Goal: Task Accomplishment & Management: Use online tool/utility

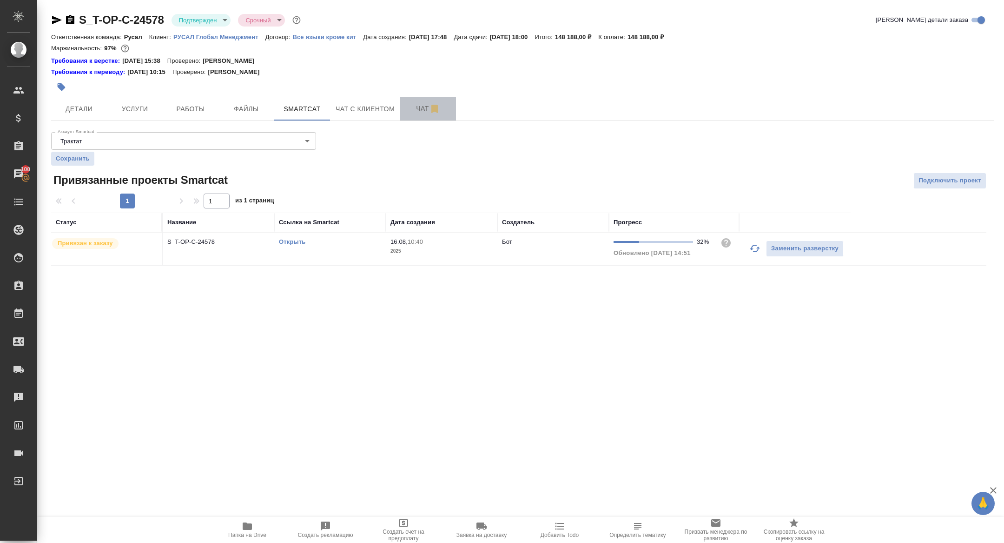
click at [415, 106] on span "Чат" at bounding box center [428, 109] width 45 height 12
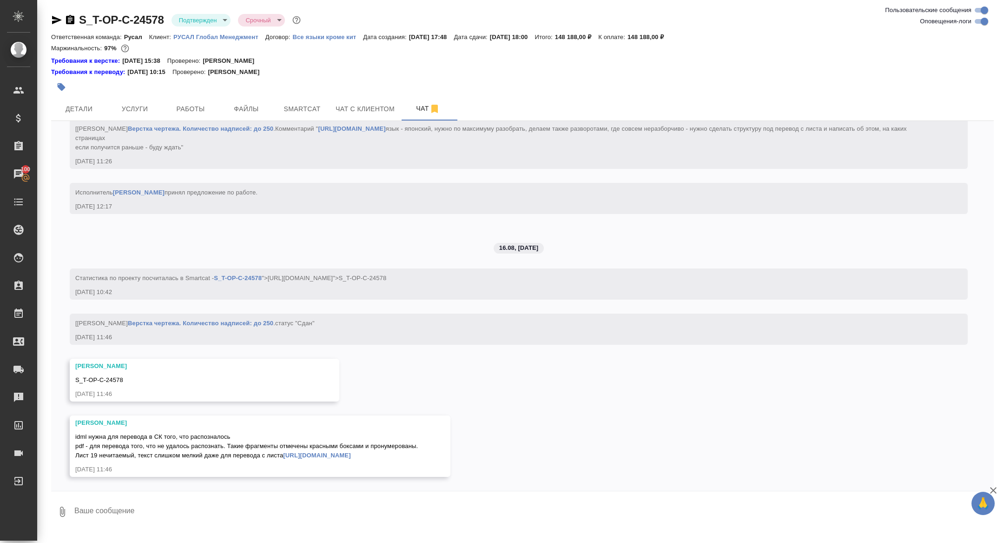
scroll to position [2985, 0]
click at [72, 15] on icon "button" at bounding box center [70, 19] width 11 height 11
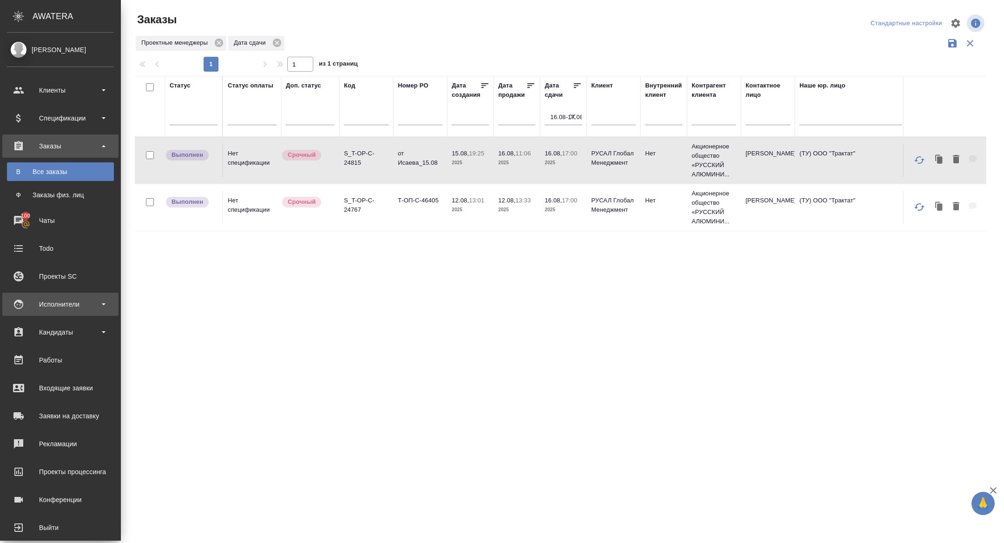
click at [31, 301] on div "Исполнители" at bounding box center [60, 304] width 107 height 14
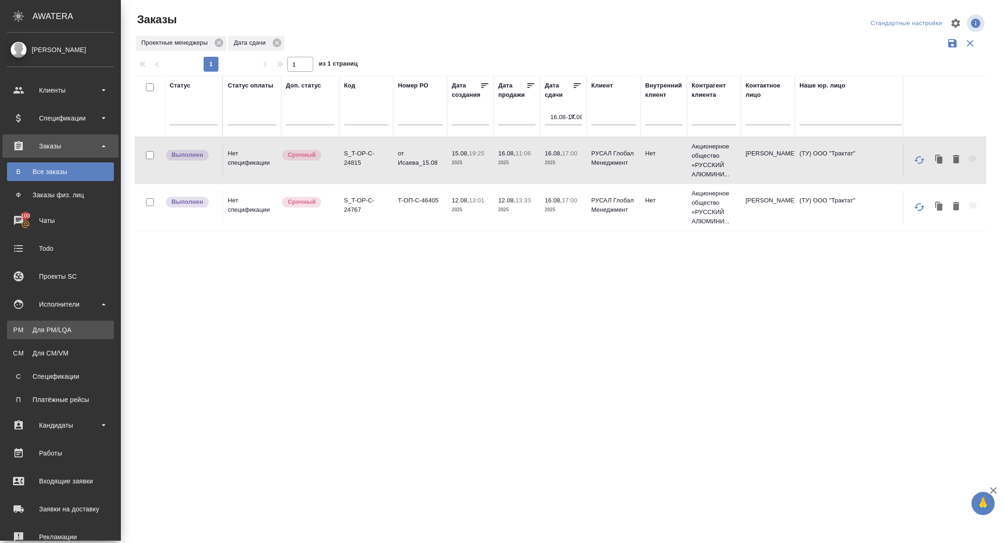
click at [46, 322] on link "PM Для PM/[GEOGRAPHIC_DATA]" at bounding box center [60, 329] width 107 height 19
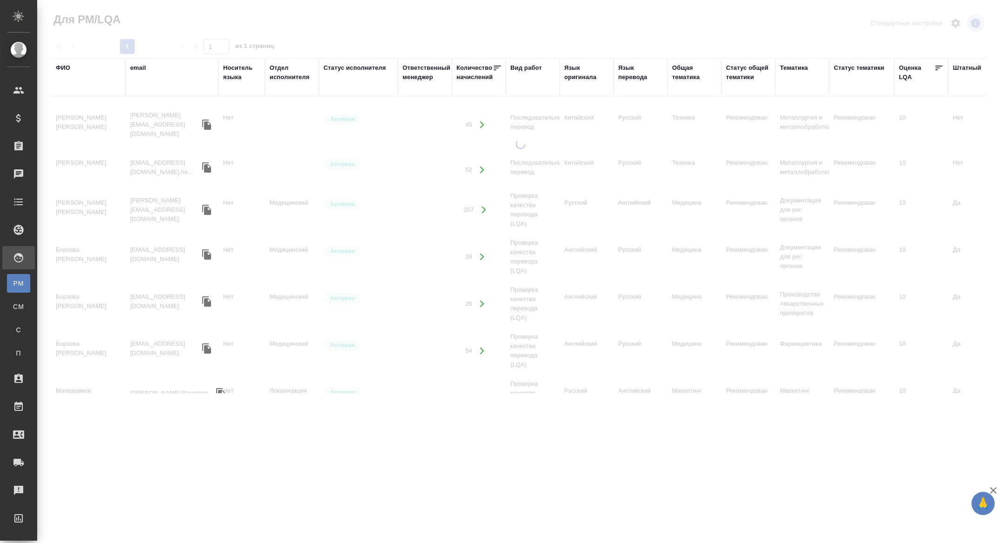
click at [573, 72] on div "Язык оригинала" at bounding box center [587, 72] width 45 height 19
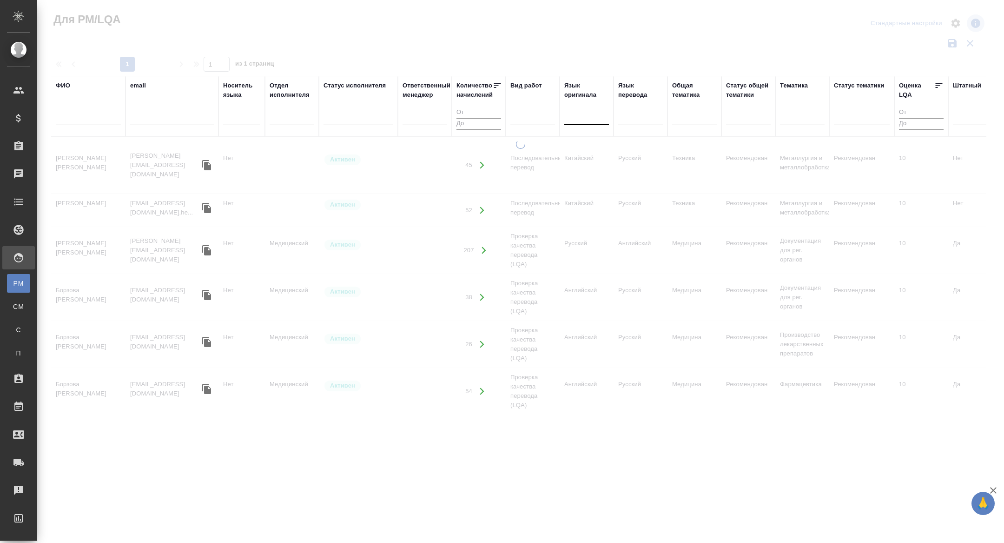
click at [572, 123] on div at bounding box center [587, 116] width 45 height 18
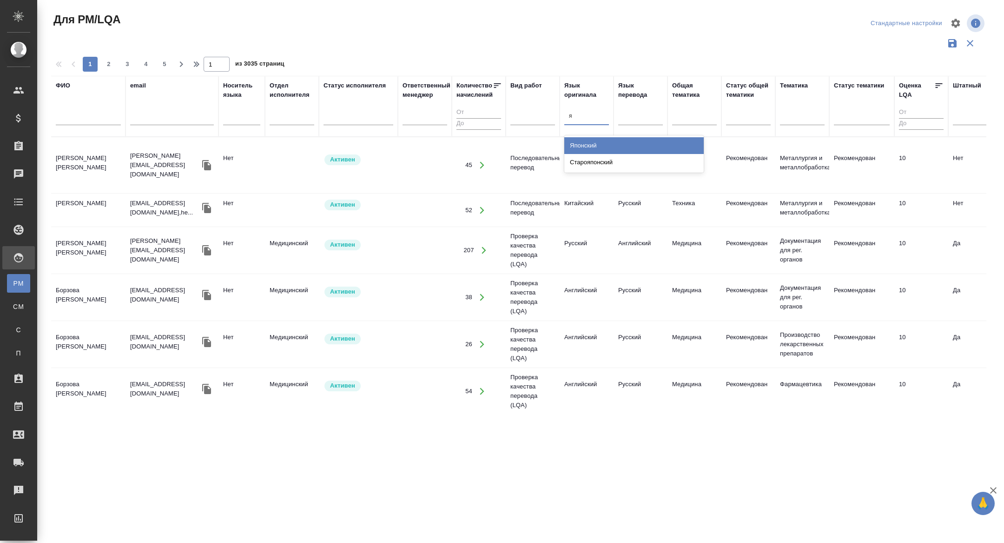
type input "яп"
click at [587, 140] on div "Японский" at bounding box center [635, 145] width 140 height 17
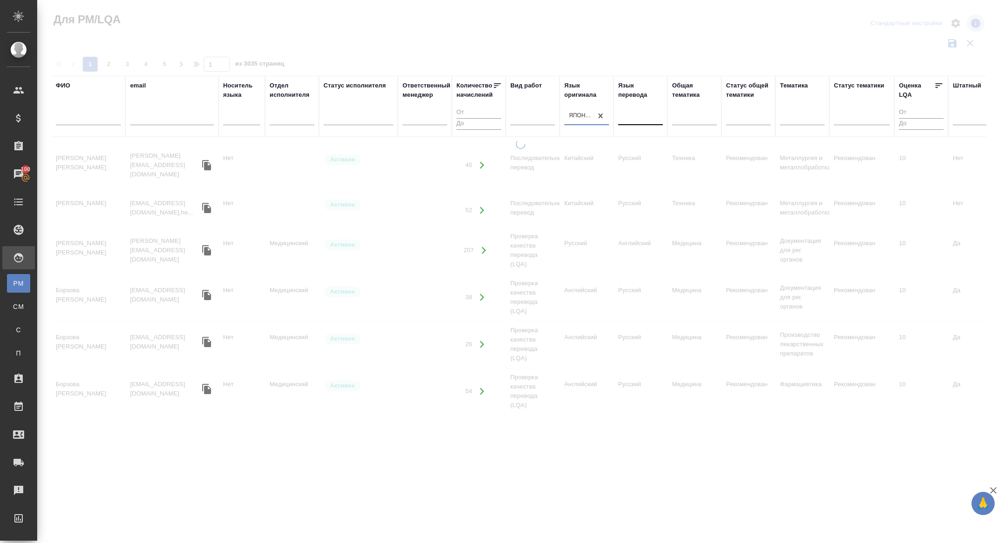
click at [644, 114] on div at bounding box center [641, 115] width 45 height 13
click at [633, 141] on div "Русский" at bounding box center [689, 145] width 140 height 17
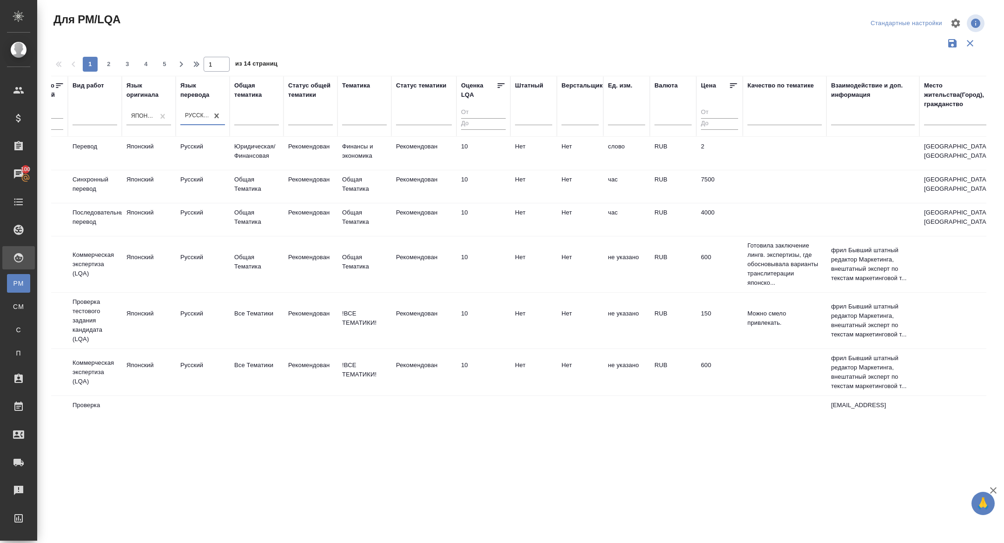
scroll to position [1, 0]
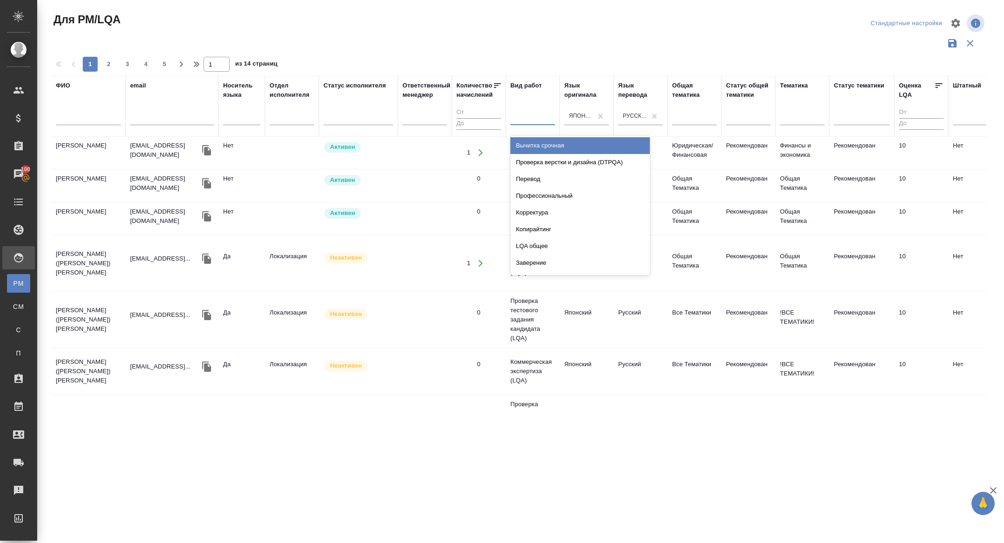
click at [532, 108] on div at bounding box center [533, 116] width 45 height 18
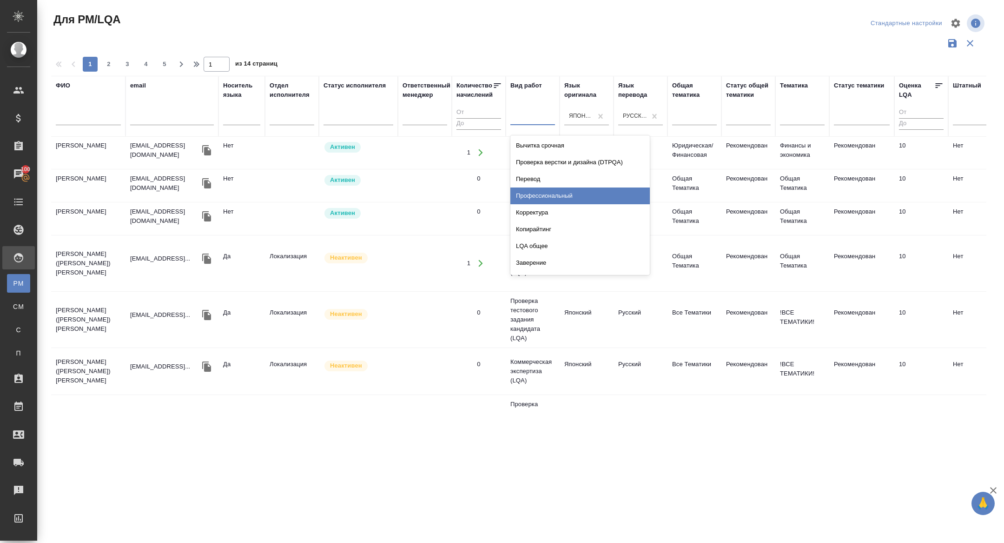
click at [527, 180] on div "Перевод" at bounding box center [581, 179] width 140 height 17
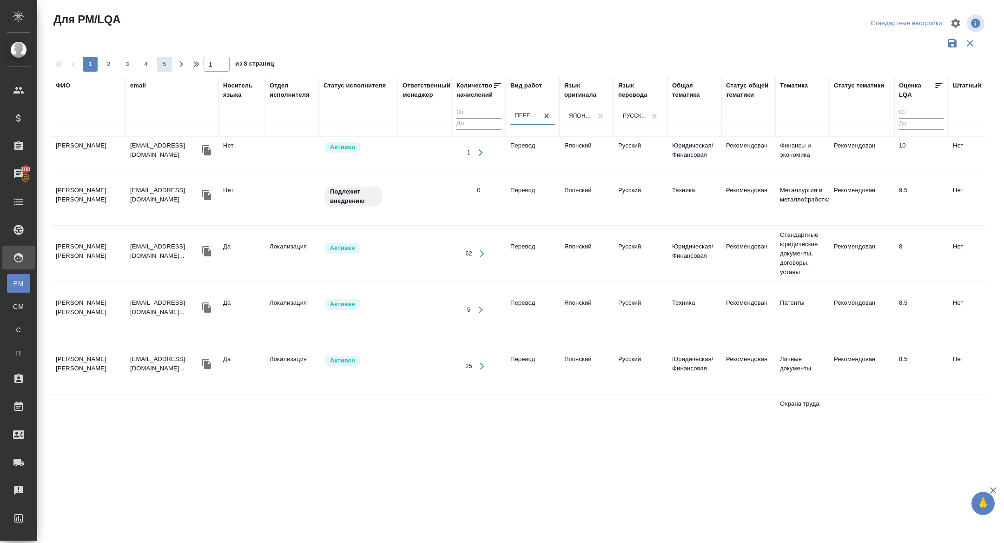
click at [165, 67] on span "5" at bounding box center [164, 64] width 15 height 9
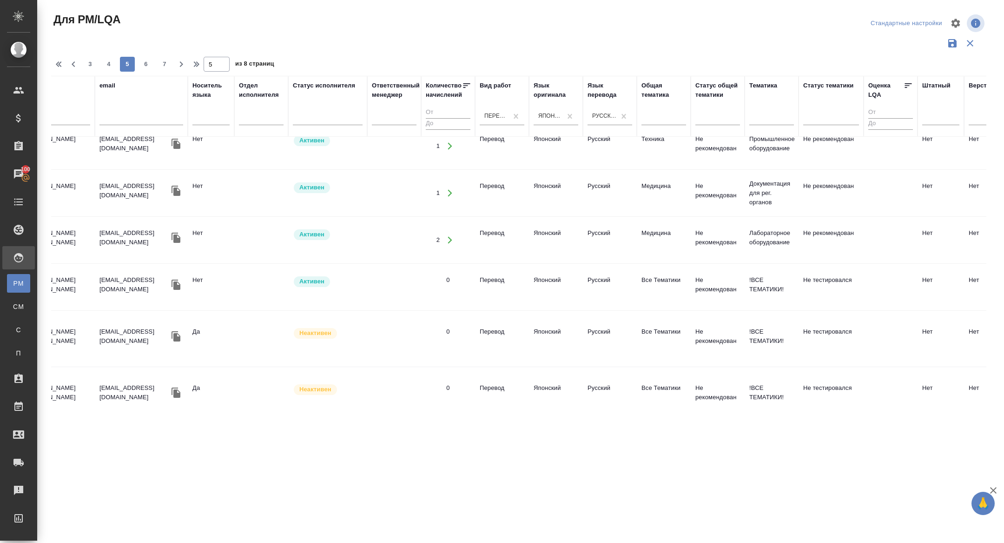
scroll to position [968, 0]
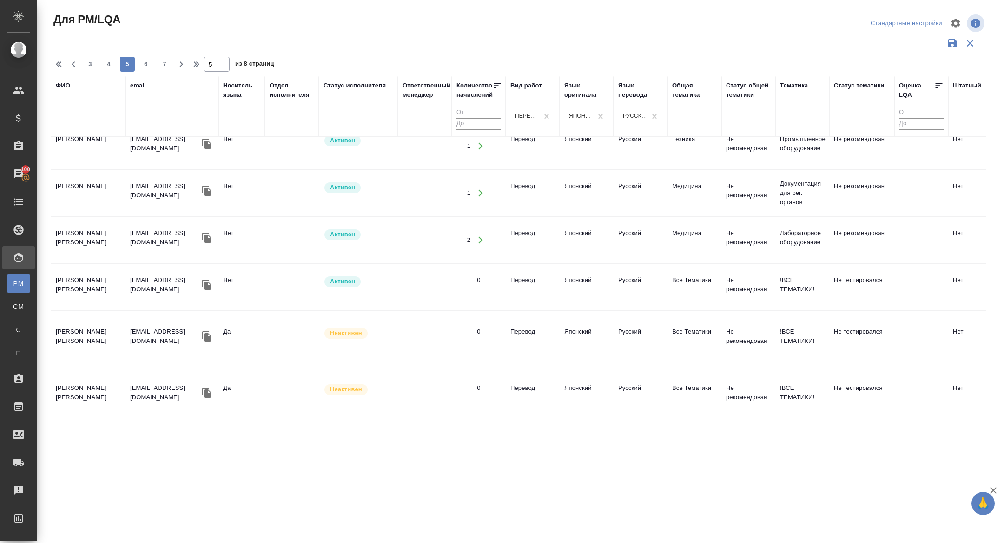
click at [202, 387] on icon "button" at bounding box center [206, 392] width 11 height 11
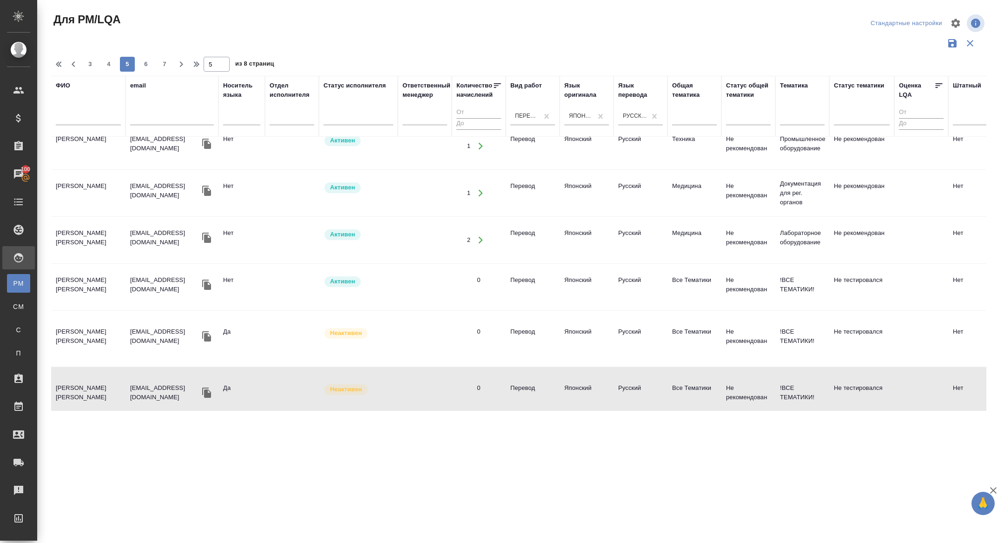
click at [207, 331] on icon "button" at bounding box center [206, 336] width 9 height 10
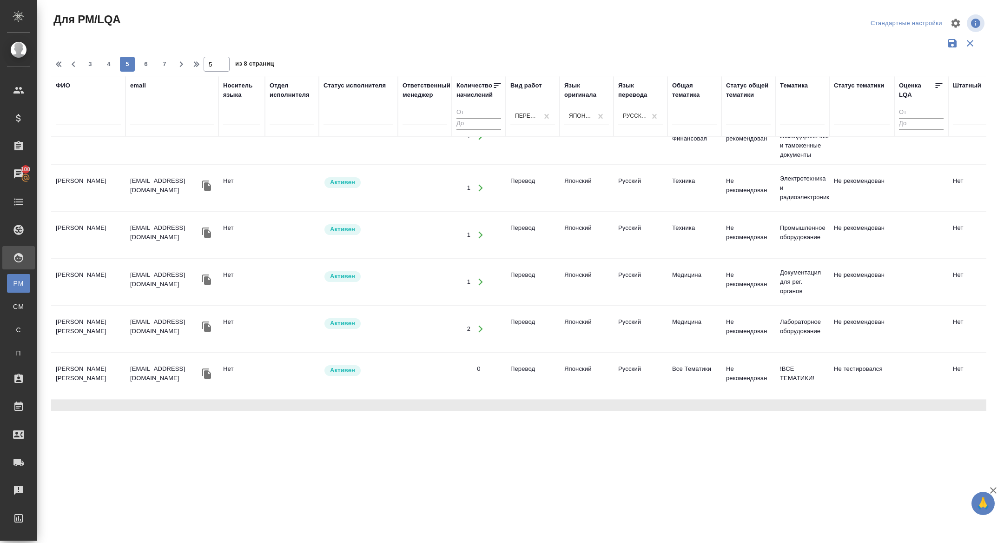
scroll to position [852, 0]
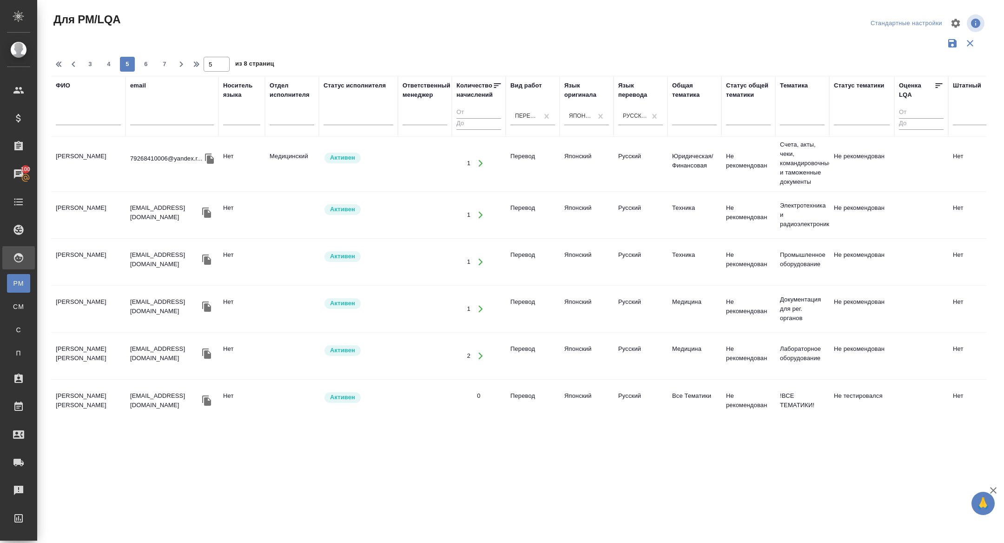
click at [209, 348] on icon "button" at bounding box center [206, 353] width 9 height 10
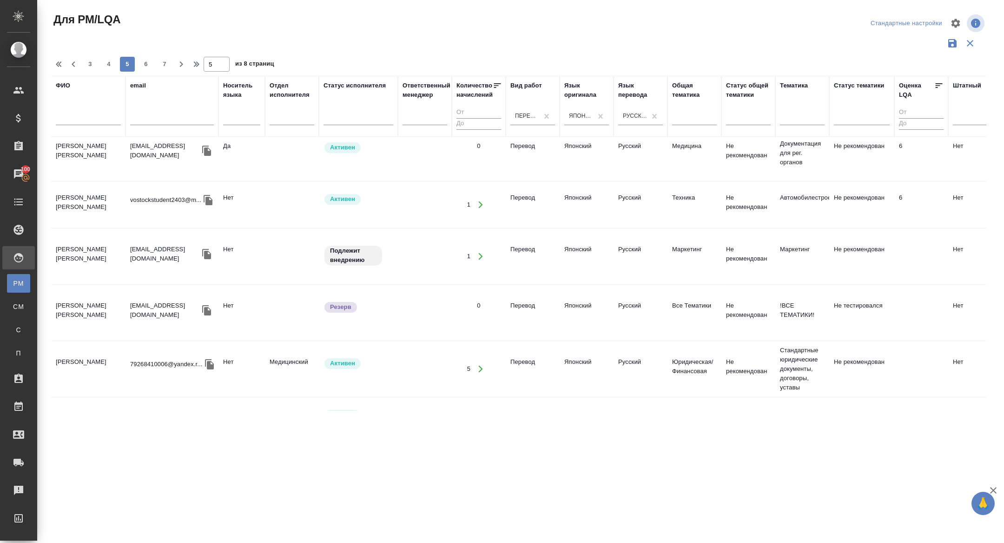
scroll to position [450, 0]
click at [202, 305] on icon "button" at bounding box center [206, 310] width 9 height 10
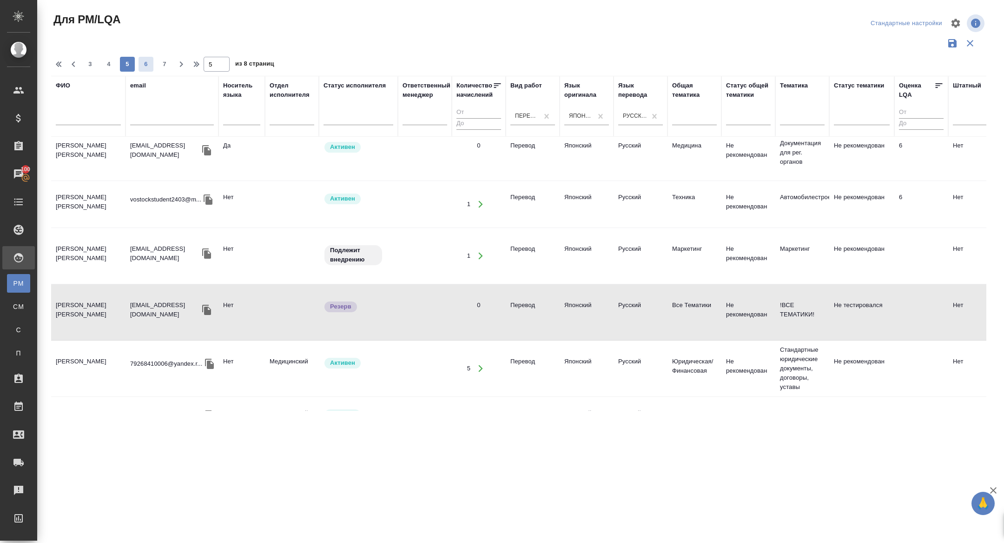
click at [145, 63] on span "6" at bounding box center [146, 64] width 15 height 9
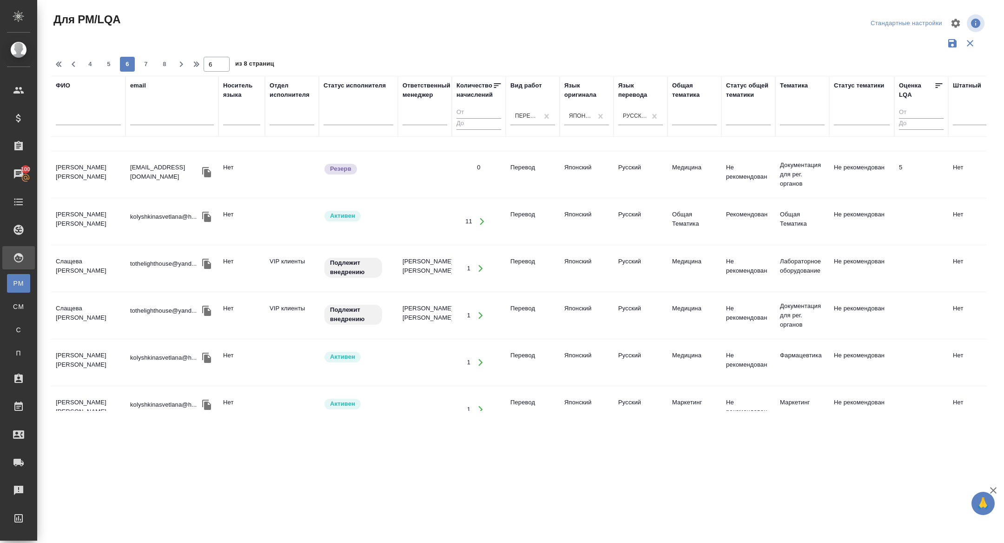
scroll to position [252, 0]
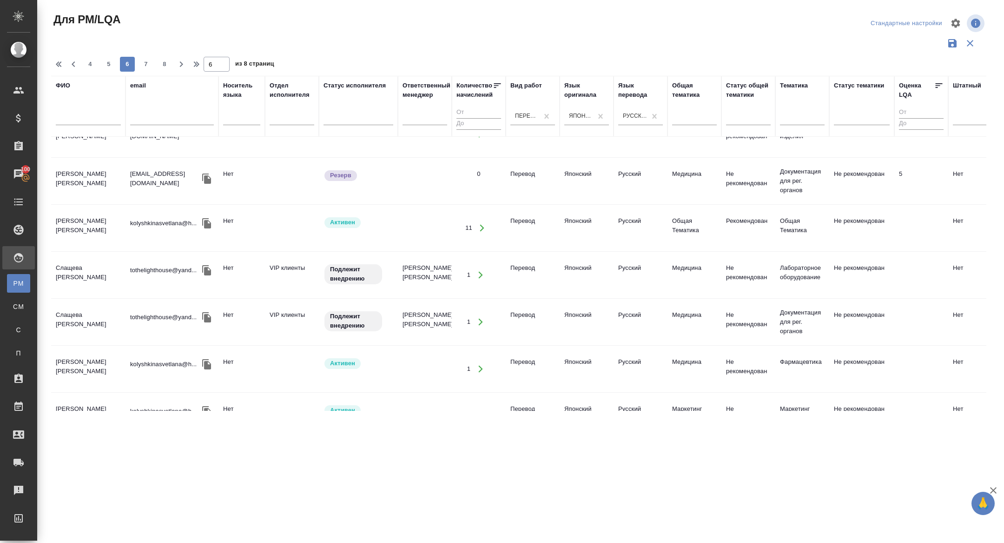
click at [204, 184] on icon "button" at bounding box center [206, 178] width 11 height 11
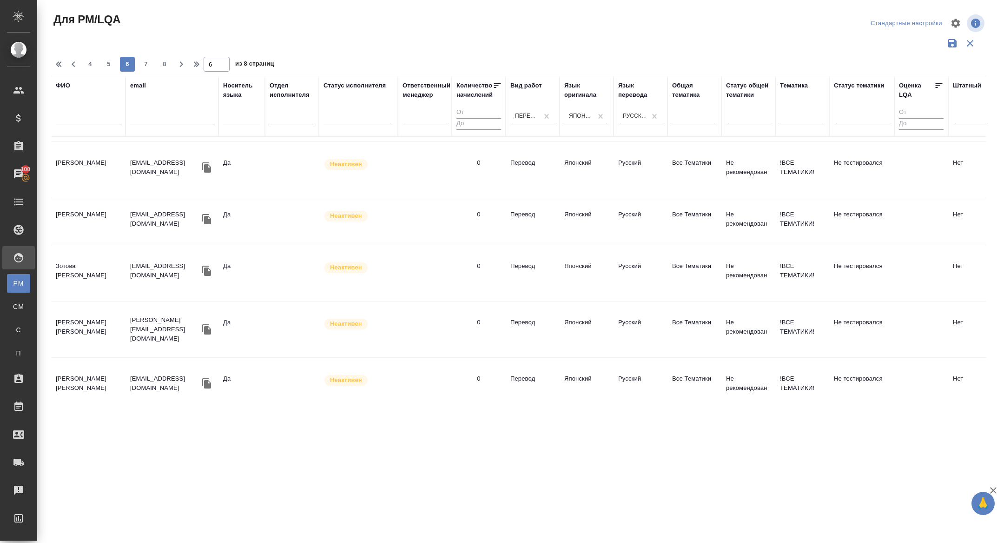
scroll to position [600, 0]
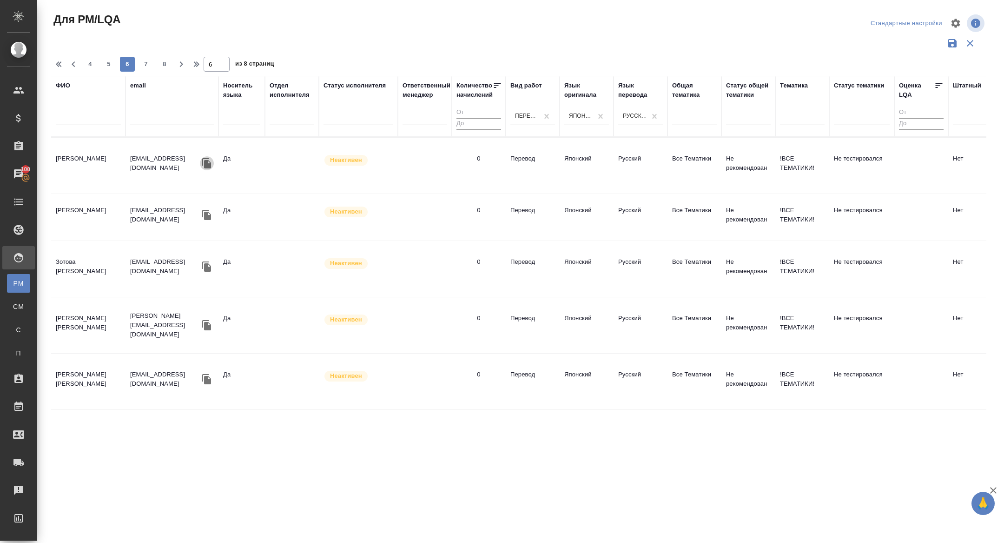
click at [208, 168] on icon "button" at bounding box center [206, 163] width 9 height 10
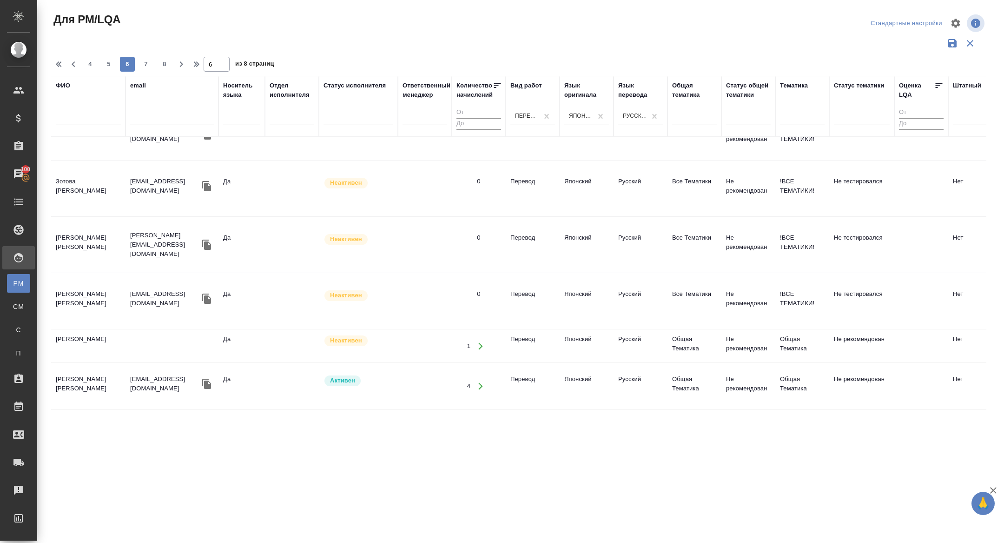
scroll to position [676, 0]
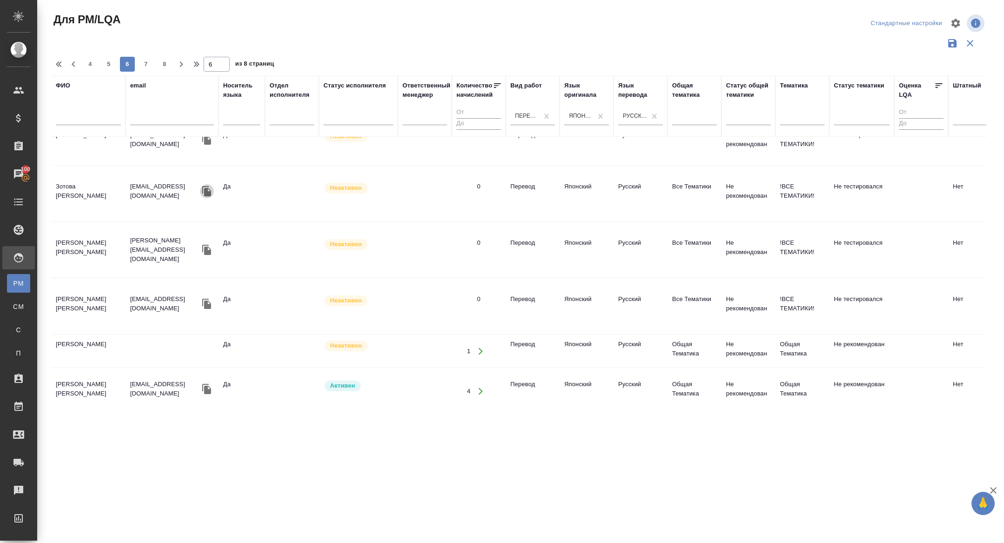
click at [204, 196] on icon "button" at bounding box center [206, 191] width 9 height 10
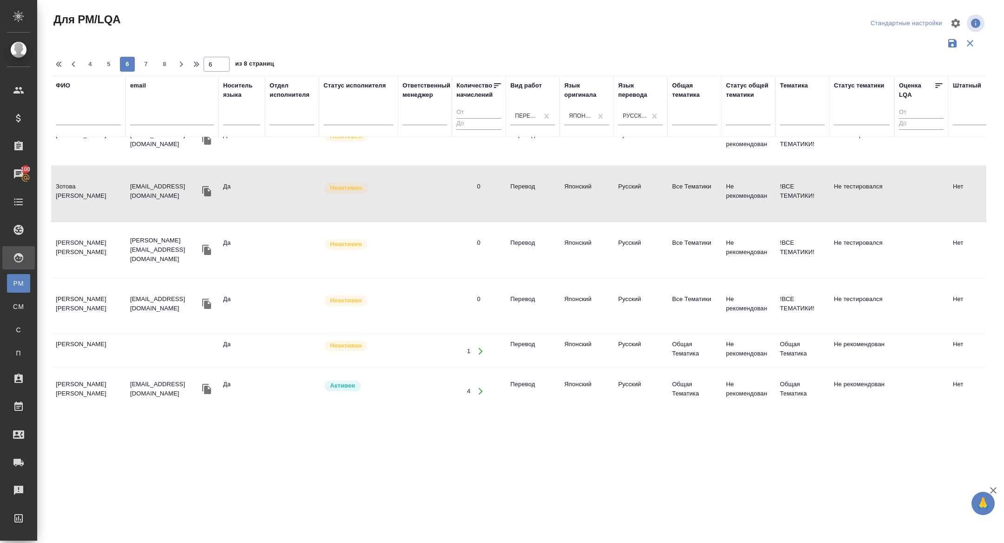
click at [208, 145] on icon "button" at bounding box center [206, 139] width 11 height 11
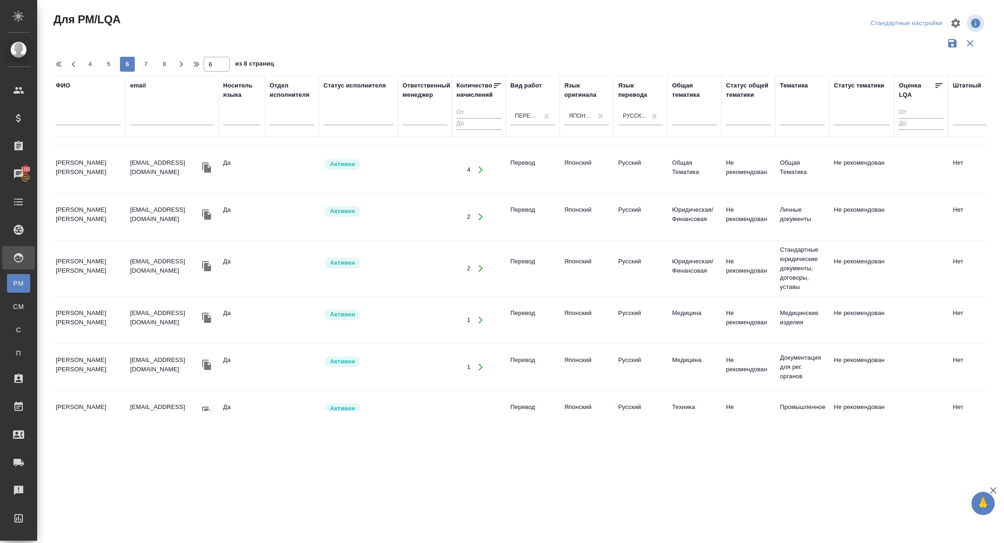
scroll to position [899, 0]
click at [211, 173] on button "button" at bounding box center [207, 166] width 14 height 14
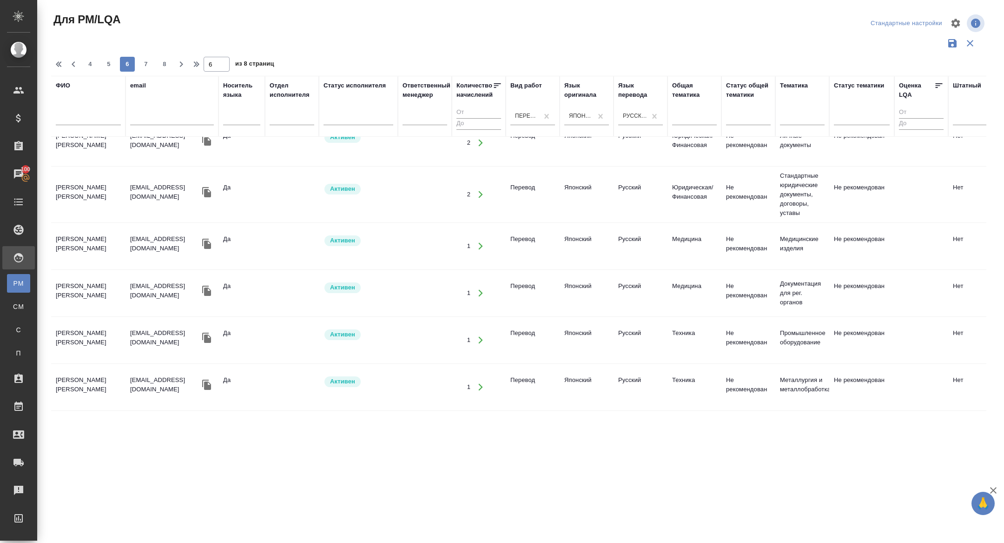
scroll to position [1005, 0]
click at [142, 57] on button "7" at bounding box center [146, 64] width 15 height 15
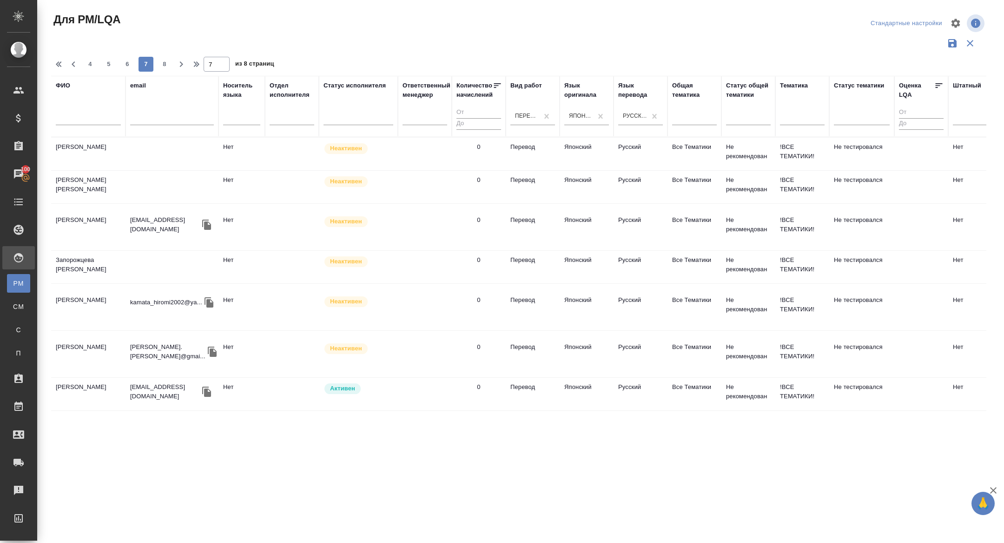
scroll to position [725, 0]
click at [209, 220] on icon "button" at bounding box center [206, 225] width 9 height 10
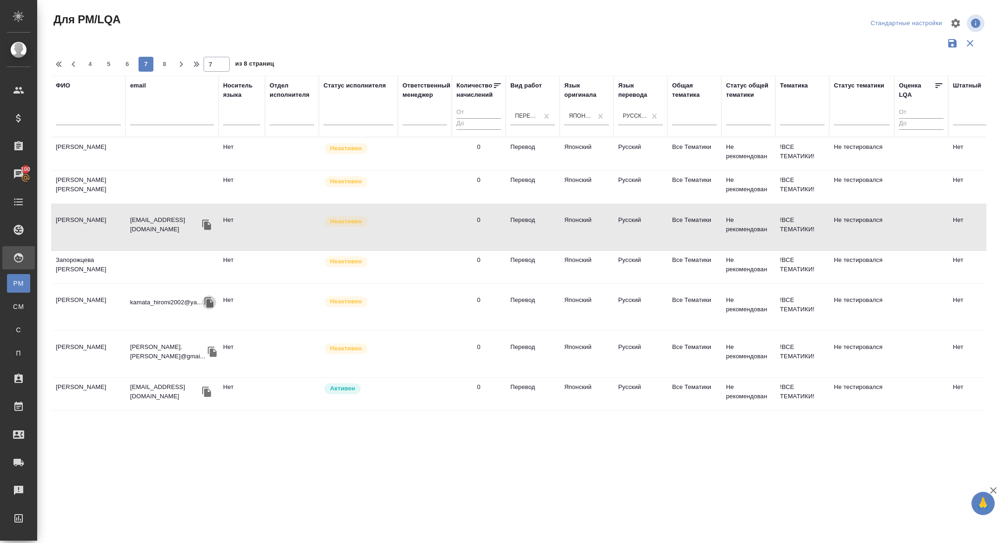
click at [209, 297] on icon "button" at bounding box center [209, 302] width 9 height 10
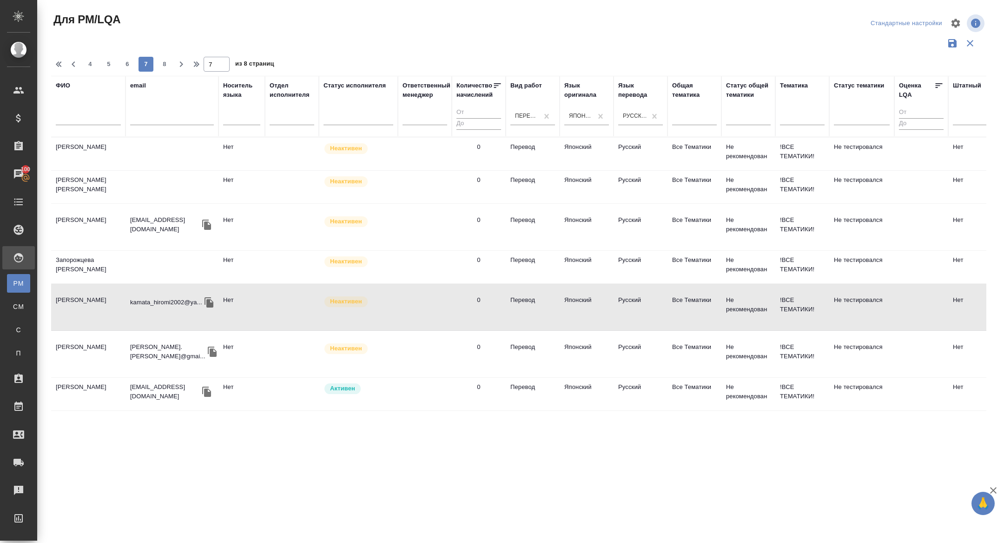
click at [208, 346] on icon "button" at bounding box center [212, 351] width 9 height 10
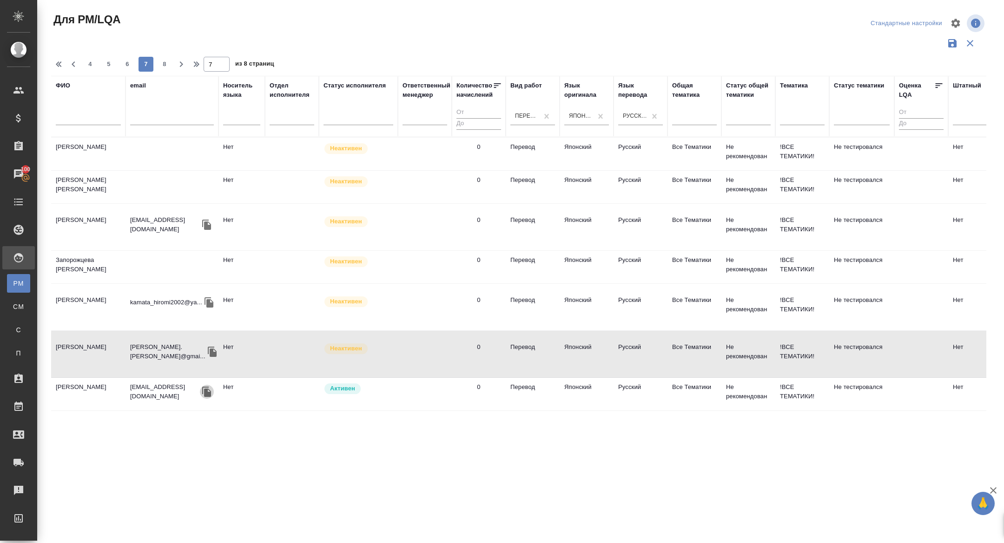
click at [205, 392] on icon "button" at bounding box center [206, 391] width 9 height 10
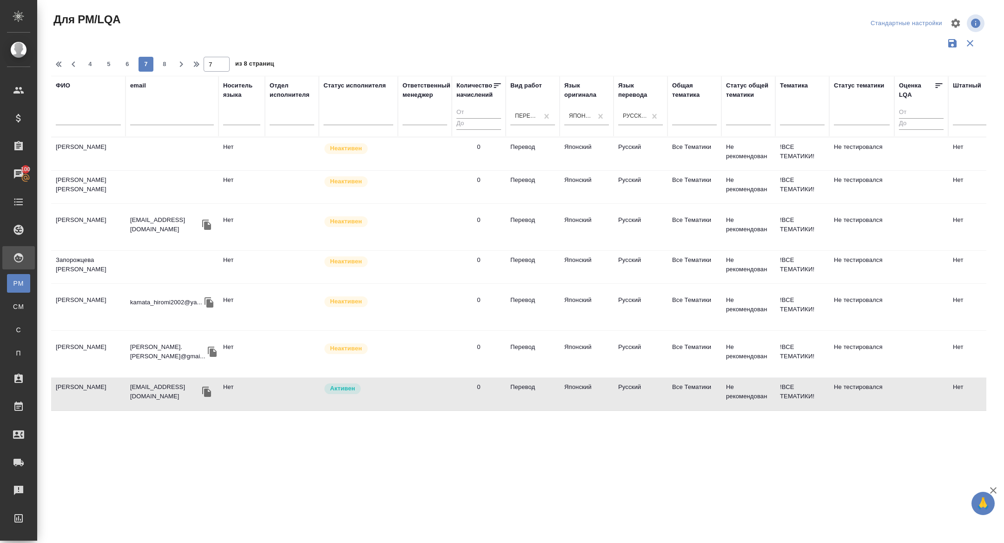
click at [155, 64] on div "4 5 6 7 8" at bounding box center [127, 64] width 93 height 15
click at [168, 64] on span "8" at bounding box center [164, 64] width 15 height 9
type input "8"
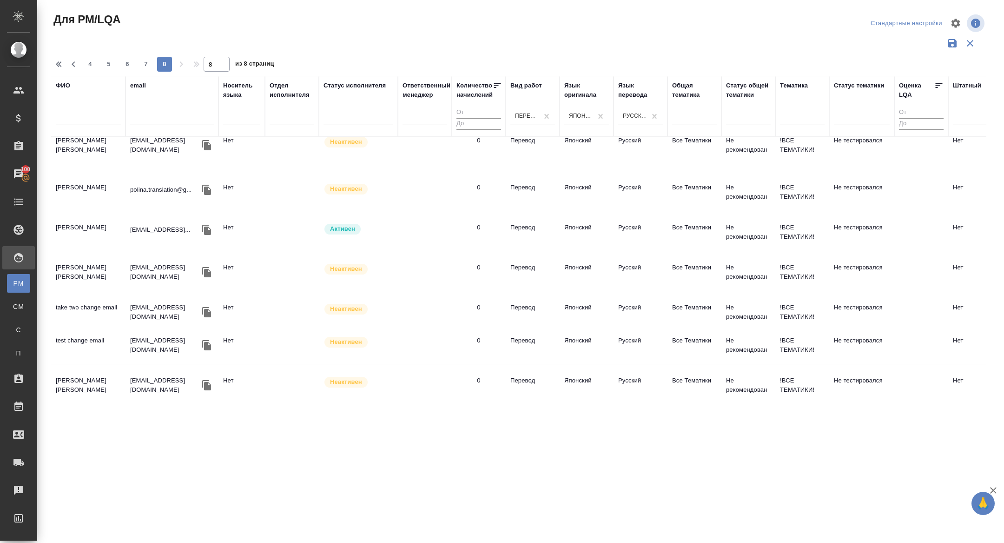
scroll to position [0, 0]
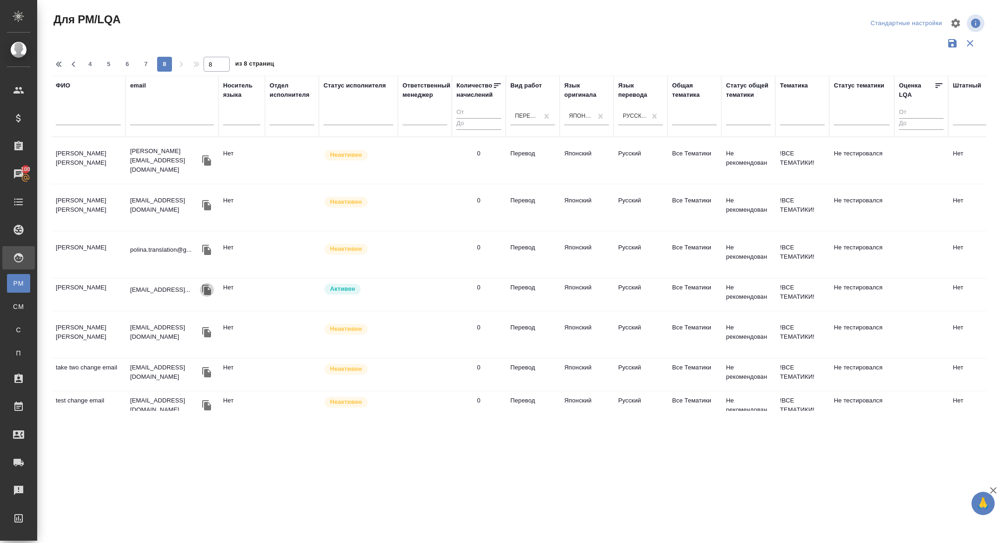
click at [211, 291] on icon "button" at bounding box center [206, 290] width 9 height 10
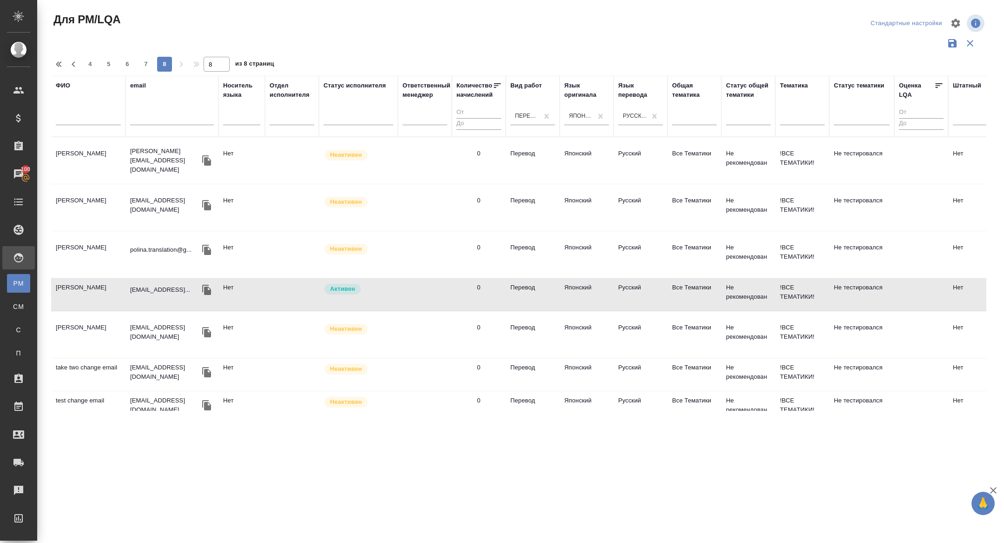
click at [202, 200] on icon "button" at bounding box center [206, 205] width 11 height 11
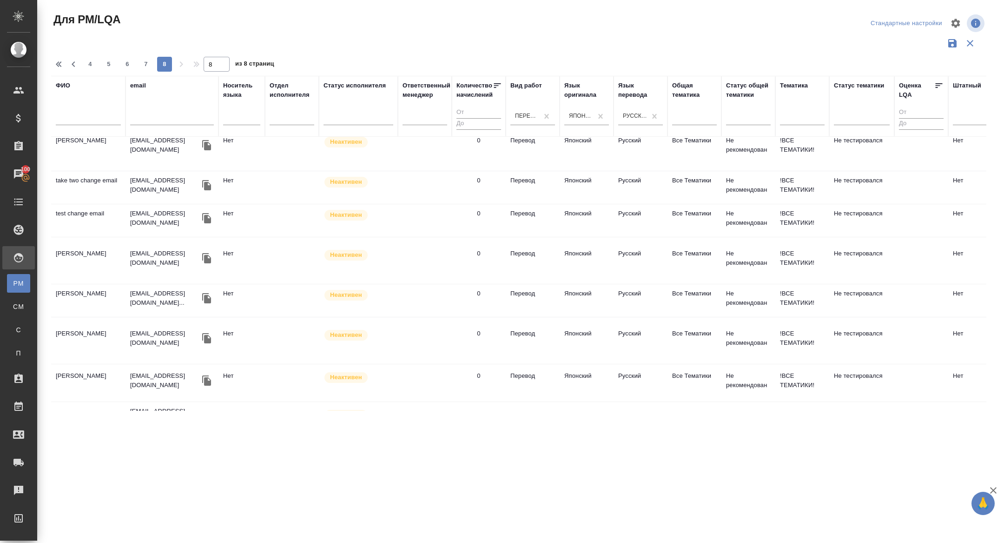
scroll to position [195, 0]
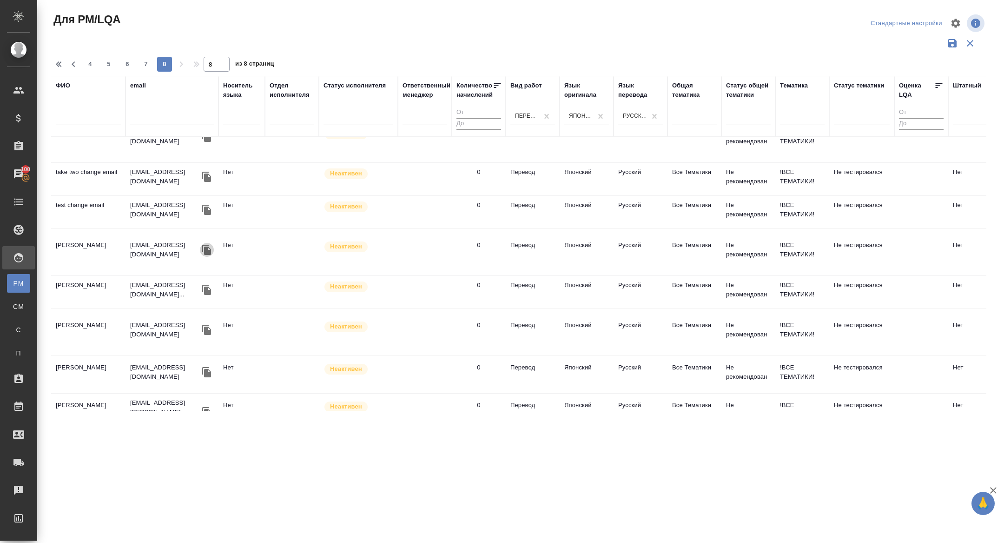
click at [207, 246] on icon "button" at bounding box center [206, 250] width 9 height 10
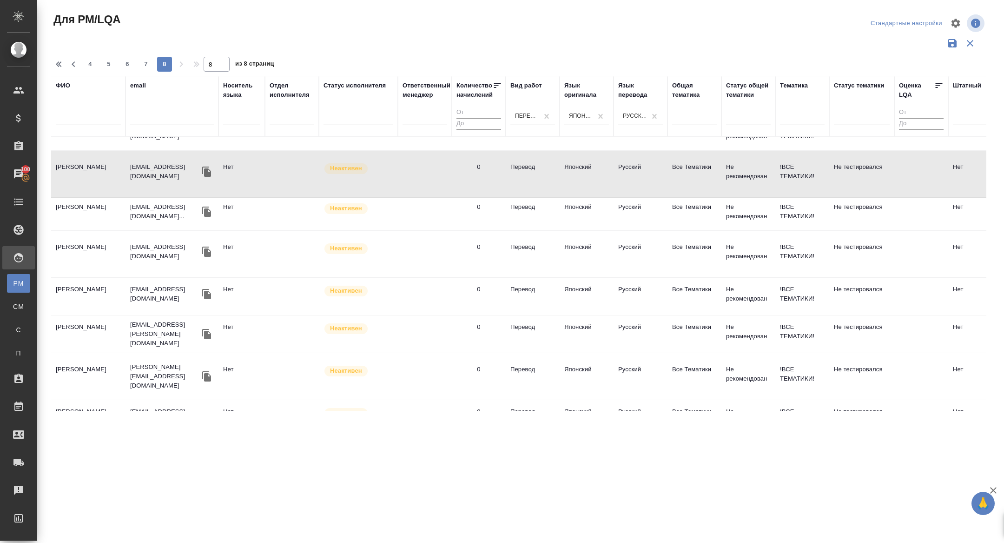
scroll to position [276, 0]
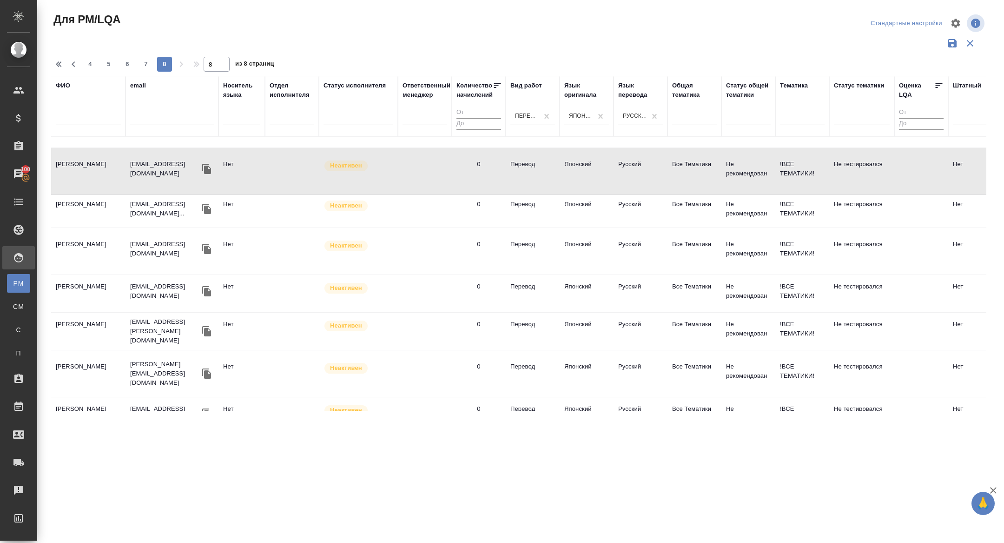
click at [206, 326] on icon "button" at bounding box center [206, 331] width 9 height 10
